Goal: Task Accomplishment & Management: Manage account settings

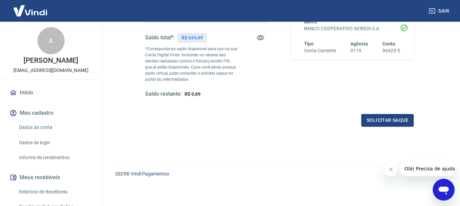
click at [32, 94] on link "Início" at bounding box center [50, 92] width 85 height 15
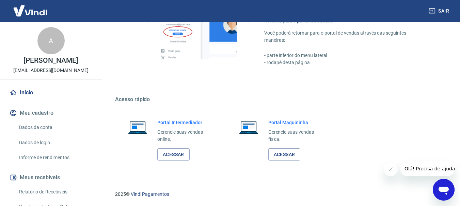
scroll to position [352, 0]
click at [174, 159] on link "Acessar" at bounding box center [173, 154] width 32 height 13
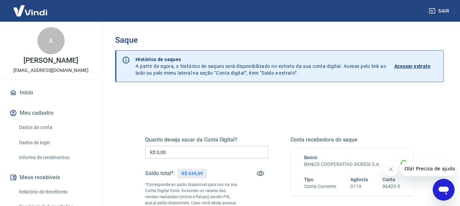
click at [179, 148] on input "R$ 0,00" at bounding box center [206, 152] width 123 height 13
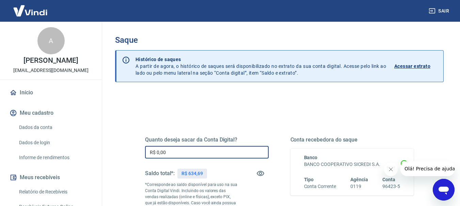
drag, startPoint x: 186, startPoint y: 151, endPoint x: 119, endPoint y: 152, distance: 67.4
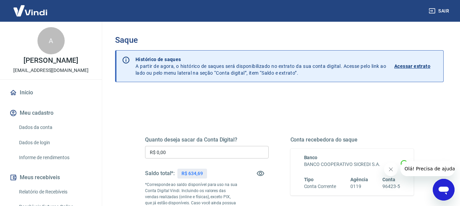
click at [178, 155] on input "R$ 0,00" at bounding box center [206, 152] width 123 height 13
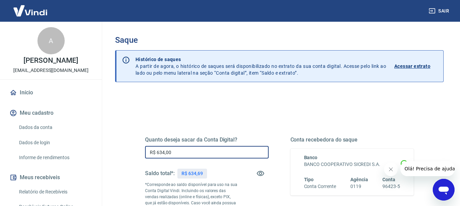
type input "R$ 634,00"
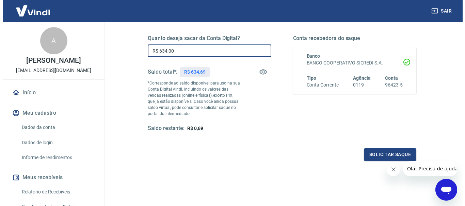
scroll to position [102, 0]
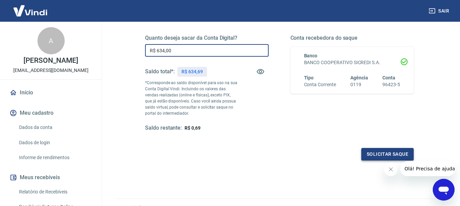
click at [364, 158] on button "Solicitar saque" at bounding box center [387, 154] width 52 height 13
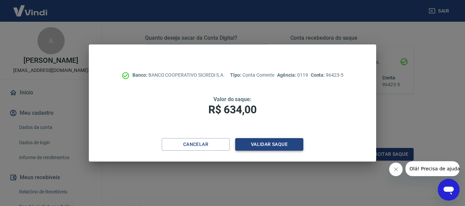
click at [272, 145] on button "Validar saque" at bounding box center [269, 144] width 68 height 13
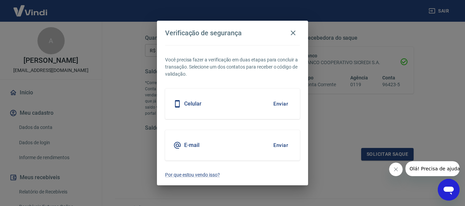
click at [284, 105] on button "Enviar" at bounding box center [280, 104] width 22 height 14
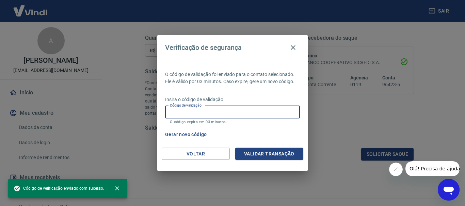
click at [245, 113] on input "Código de validação" at bounding box center [232, 112] width 135 height 13
